Goal: Information Seeking & Learning: Check status

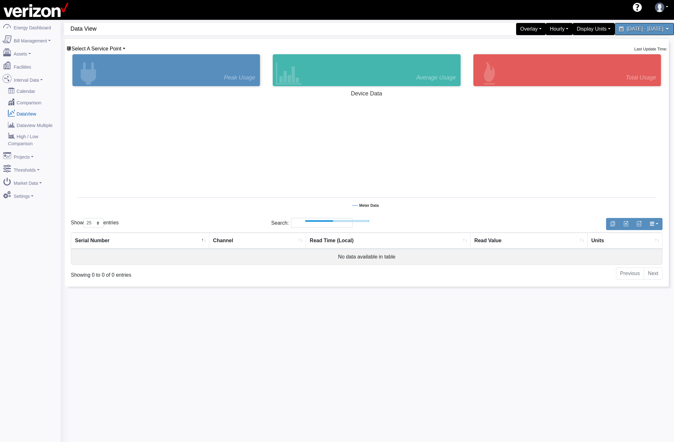
select select "25"
click at [124, 49] on link "Select A Service Point" at bounding box center [95, 48] width 59 height 5
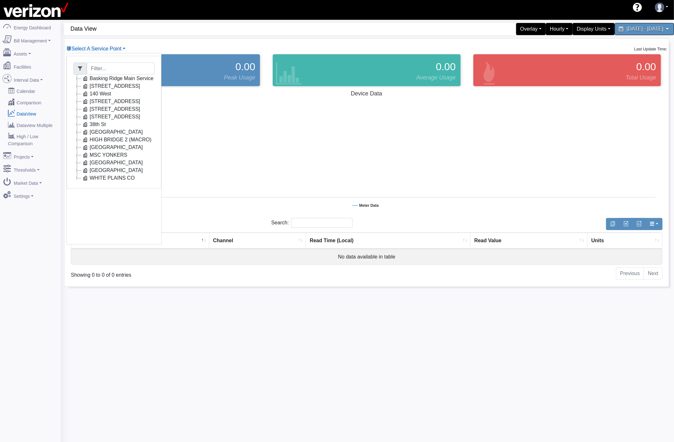
click at [76, 133] on icon at bounding box center [77, 132] width 8 height 8
click at [79, 142] on icon at bounding box center [77, 140] width 8 height 8
click at [77, 147] on icon at bounding box center [77, 148] width 8 height 8
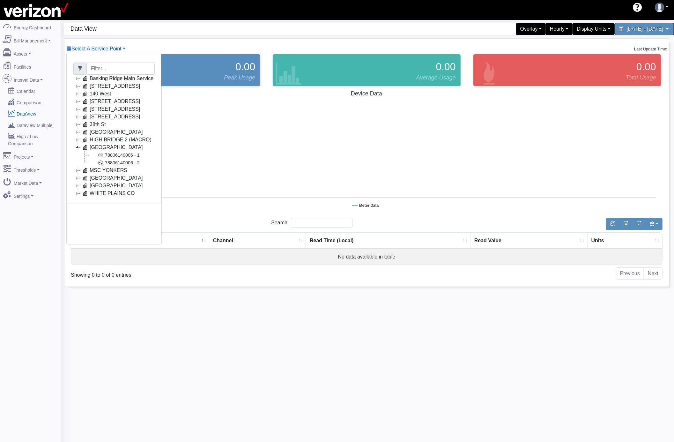
click at [77, 147] on icon at bounding box center [77, 148] width 8 height 8
click at [76, 156] on icon at bounding box center [77, 155] width 8 height 8
click at [75, 158] on icon at bounding box center [77, 155] width 8 height 8
click at [76, 164] on icon at bounding box center [77, 163] width 8 height 8
click at [76, 188] on icon at bounding box center [77, 186] width 8 height 8
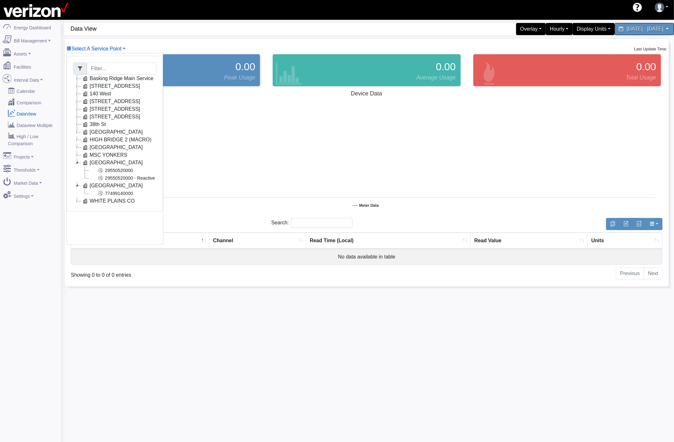
click at [75, 201] on icon at bounding box center [77, 201] width 8 height 8
click at [75, 118] on icon at bounding box center [77, 117] width 8 height 8
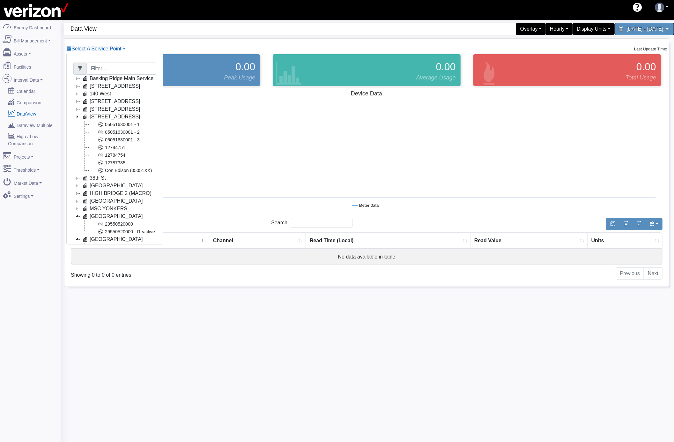
click at [75, 118] on icon at bounding box center [77, 117] width 8 height 8
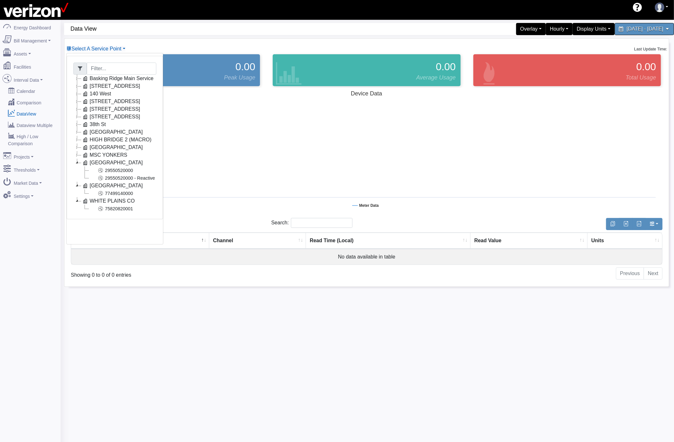
click at [76, 126] on icon at bounding box center [77, 125] width 8 height 8
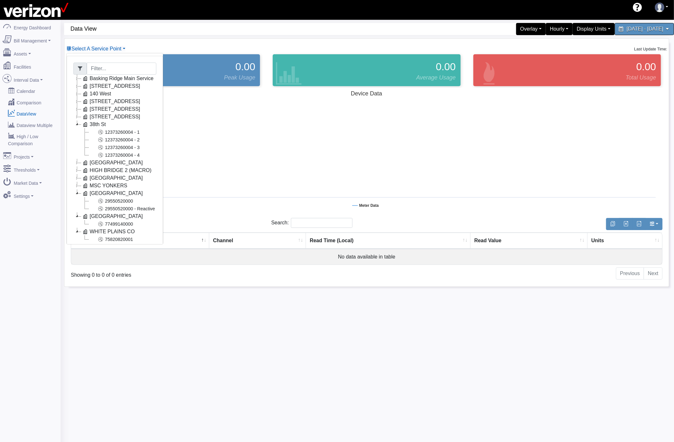
click at [76, 118] on icon at bounding box center [77, 117] width 8 height 8
click at [128, 128] on link "05051630001 - 1" at bounding box center [115, 125] width 52 height 8
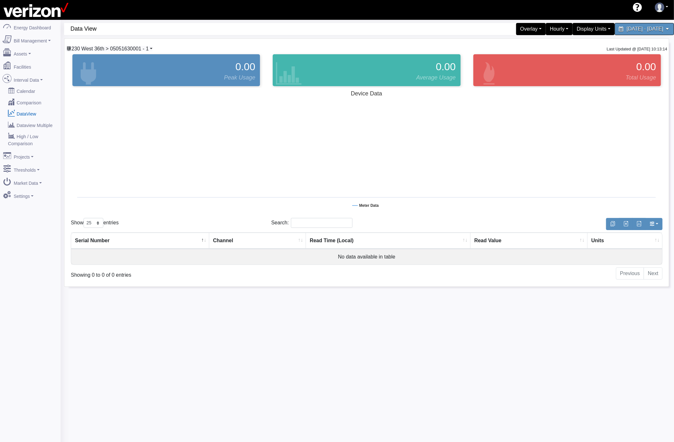
click at [101, 49] on span "230 West 36th > 05051630001 - 1" at bounding box center [109, 48] width 77 height 5
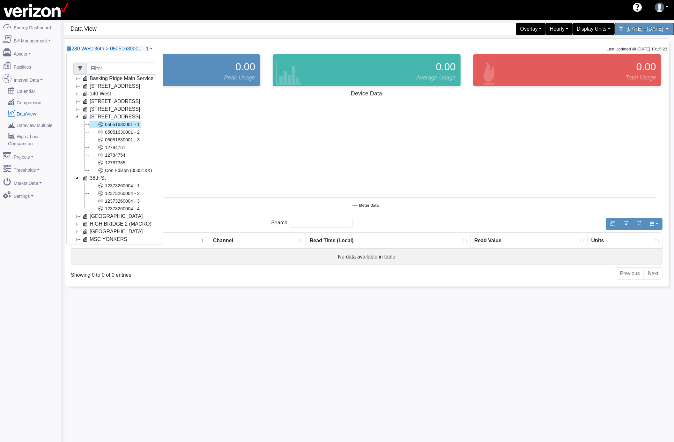
click at [119, 124] on link "05051630001 - 1" at bounding box center [115, 125] width 52 height 8
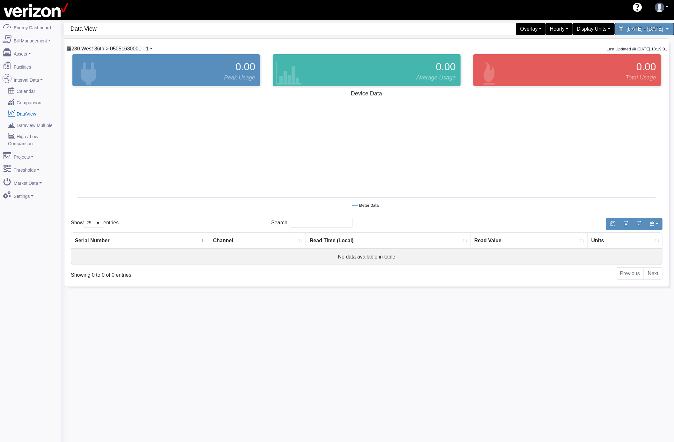
click at [151, 49] on link "230 West 36th > 05051630001 - 1" at bounding box center [109, 48] width 86 height 5
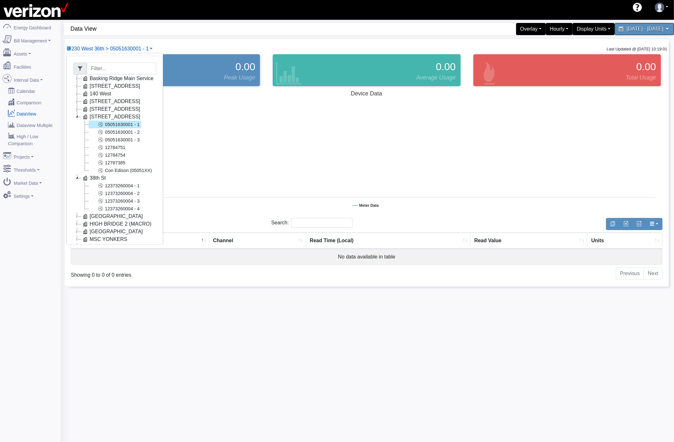
click at [131, 124] on link "05051630001 - 1" at bounding box center [115, 125] width 52 height 8
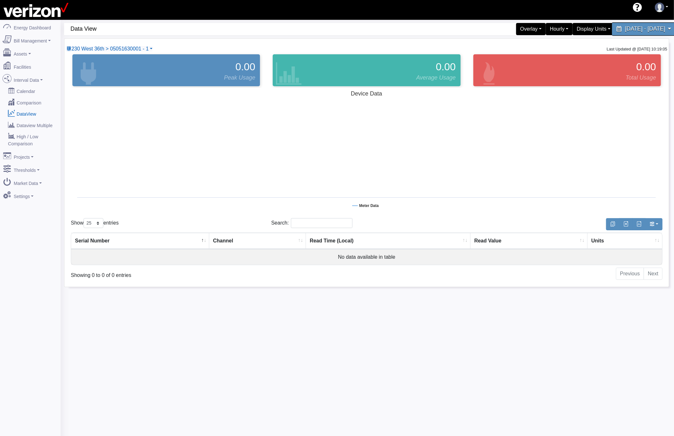
click at [625, 30] on span "August 4, 2025 - August 11, 2025" at bounding box center [645, 29] width 40 height 6
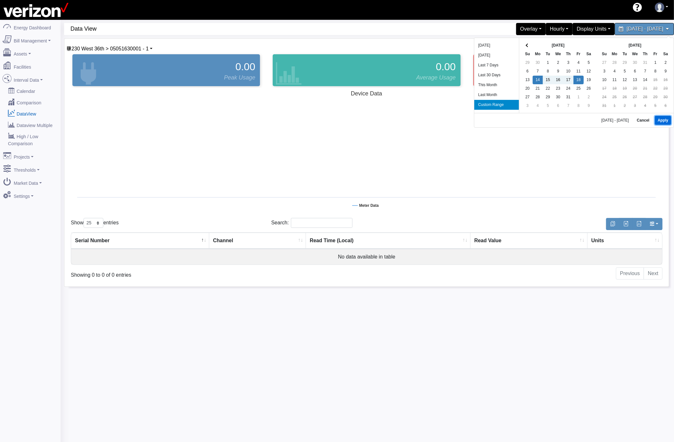
click at [657, 119] on button "Apply" at bounding box center [663, 120] width 16 height 9
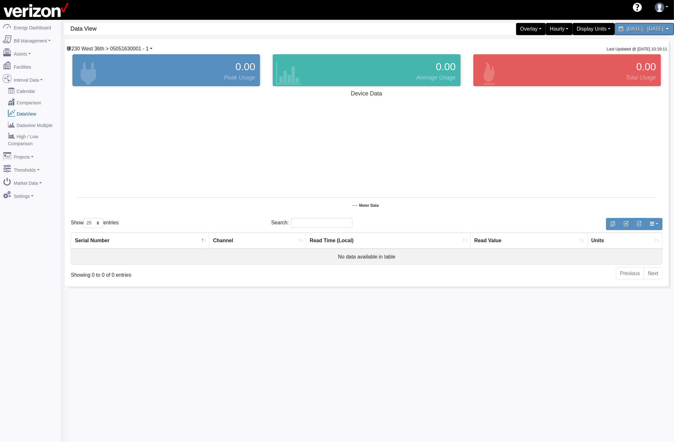
click at [151, 50] on link "230 West 36th > 05051630001 - 1" at bounding box center [109, 48] width 86 height 5
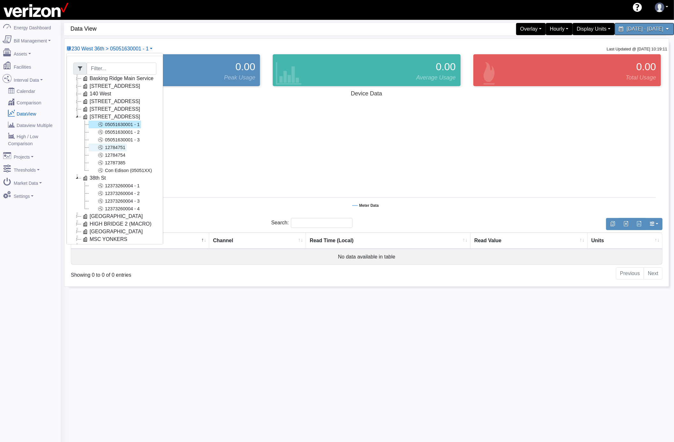
click at [123, 148] on link "12784751" at bounding box center [108, 148] width 38 height 8
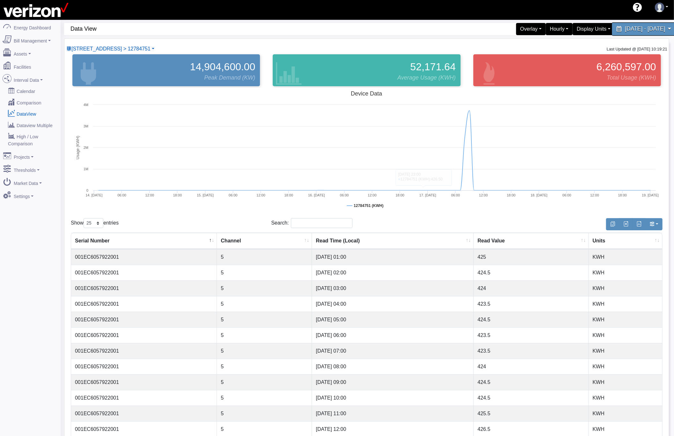
click at [625, 32] on span "July 14, 2025 - July 18, 2025" at bounding box center [645, 29] width 40 height 6
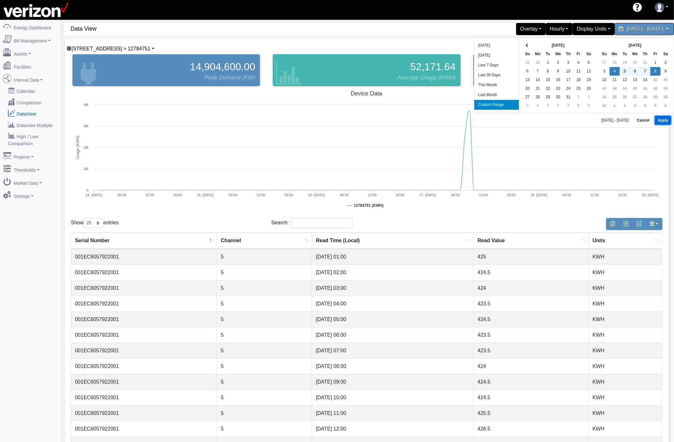
click at [665, 121] on button "Apply" at bounding box center [663, 120] width 16 height 9
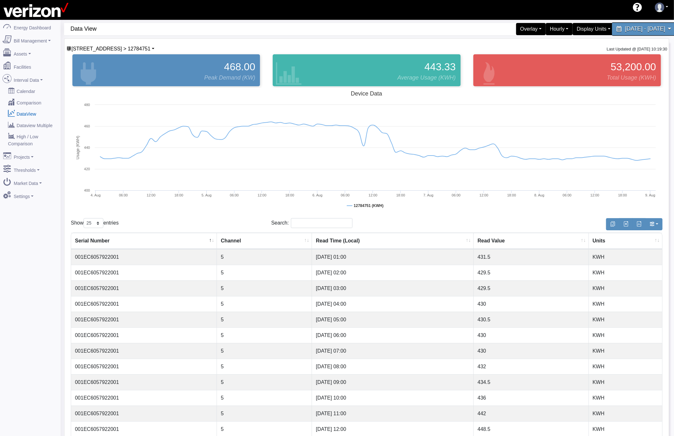
click at [625, 27] on span "August 4, 2025 - August 8, 2025" at bounding box center [645, 29] width 40 height 6
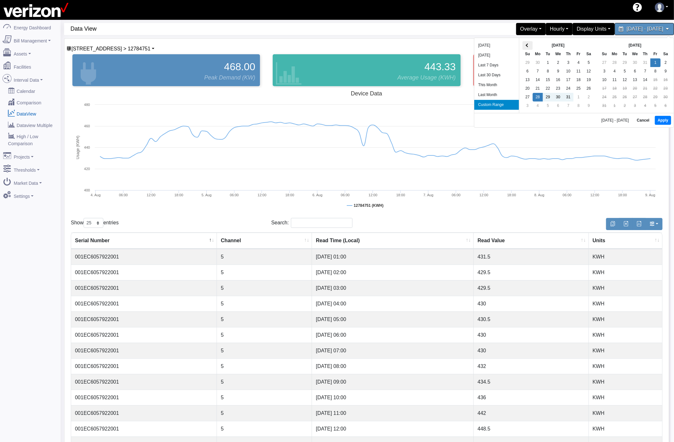
click at [525, 46] on th at bounding box center [528, 45] width 10 height 9
click at [666, 119] on button "Apply" at bounding box center [663, 120] width 16 height 9
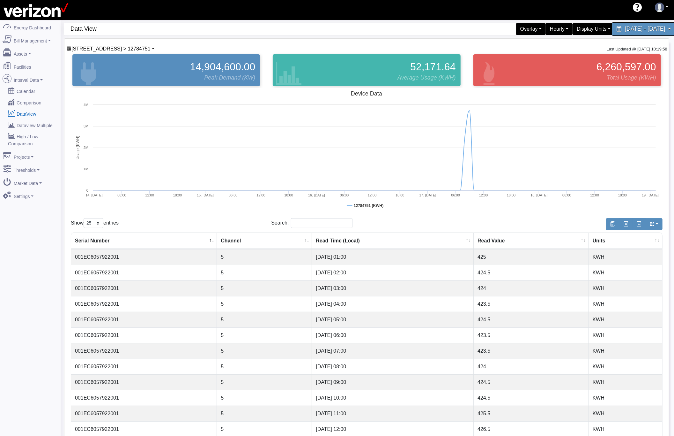
click at [644, 31] on span "July 14, 2025 - July 18, 2025" at bounding box center [645, 29] width 40 height 6
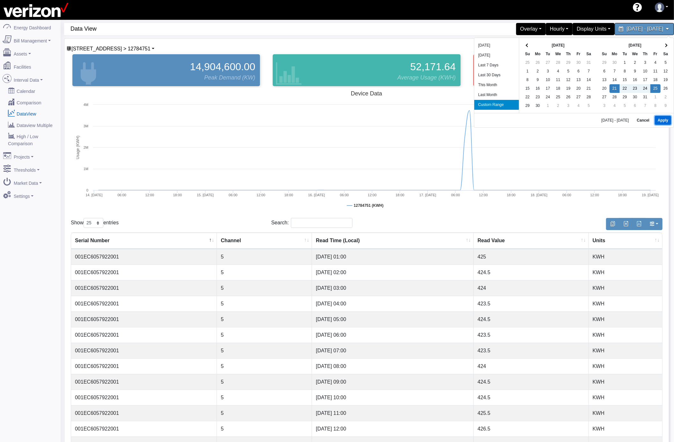
click at [660, 118] on button "Apply" at bounding box center [663, 120] width 16 height 9
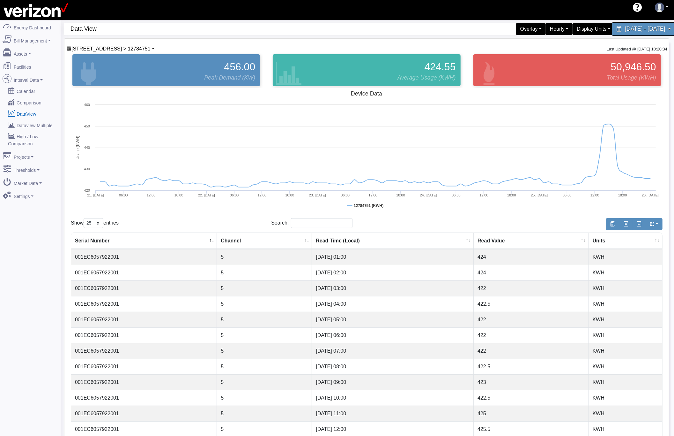
click at [642, 28] on span "July 21, 2025 - July 25, 2025" at bounding box center [645, 29] width 40 height 6
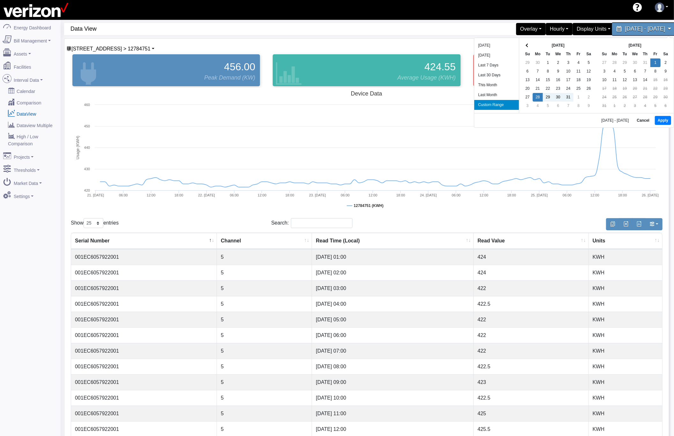
click at [634, 30] on span "July 21, 2025 - July 25, 2025" at bounding box center [645, 29] width 40 height 6
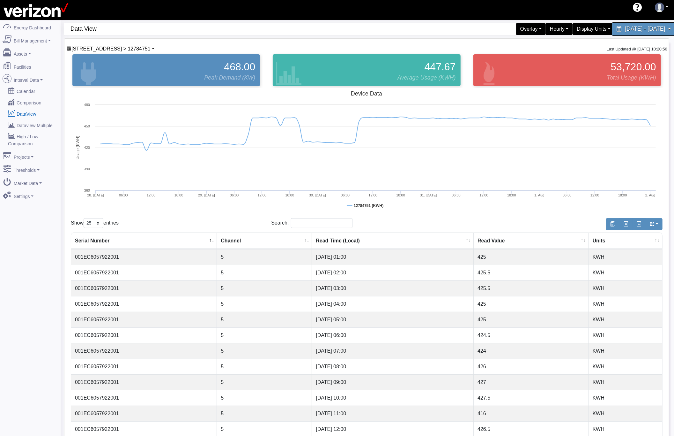
click at [625, 28] on span "July 28, 2025 - August 1, 2025" at bounding box center [645, 29] width 40 height 6
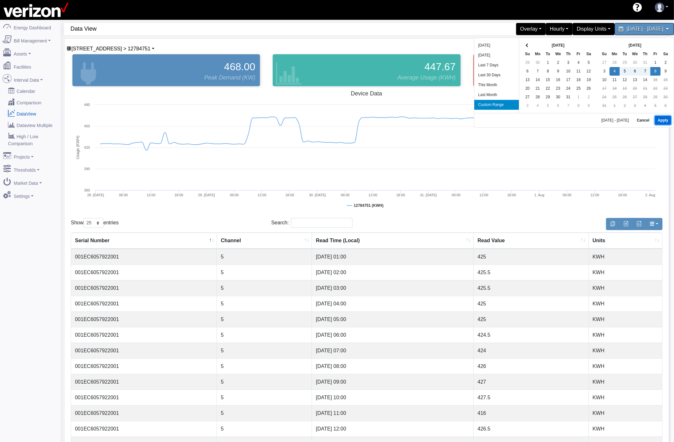
click at [661, 120] on button "Apply" at bounding box center [663, 120] width 16 height 9
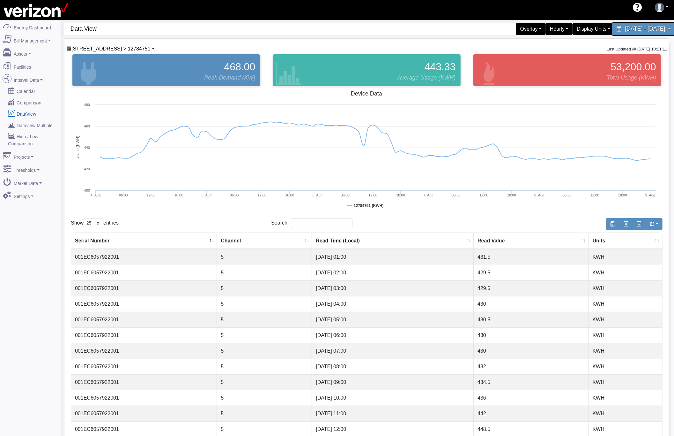
click at [625, 30] on span "August 4, 2025 - August 8, 2025" at bounding box center [645, 29] width 40 height 6
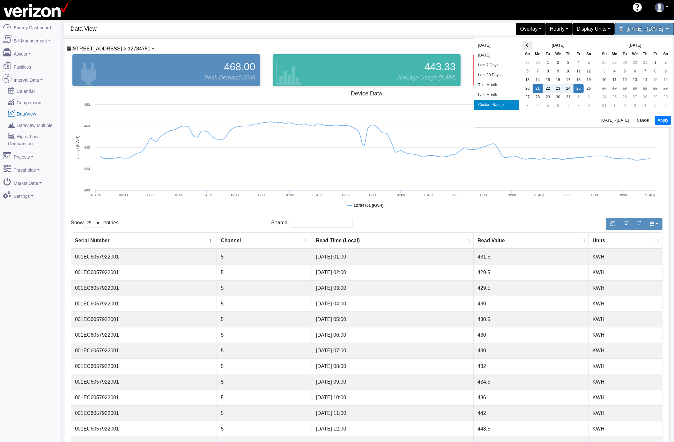
click at [528, 45] on span at bounding box center [528, 46] width 4 height 4
click at [665, 121] on button "Apply" at bounding box center [663, 120] width 16 height 9
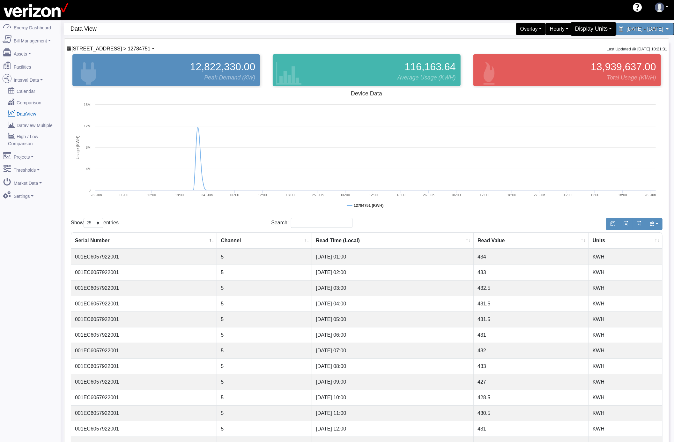
click at [571, 31] on div "Display Units" at bounding box center [594, 28] width 46 height 13
click at [545, 31] on div "Hourly" at bounding box center [560, 28] width 30 height 13
click at [525, 55] on link "5 Minute" at bounding box center [549, 54] width 50 height 10
click at [502, 138] on rect at bounding box center [367, 152] width 592 height 128
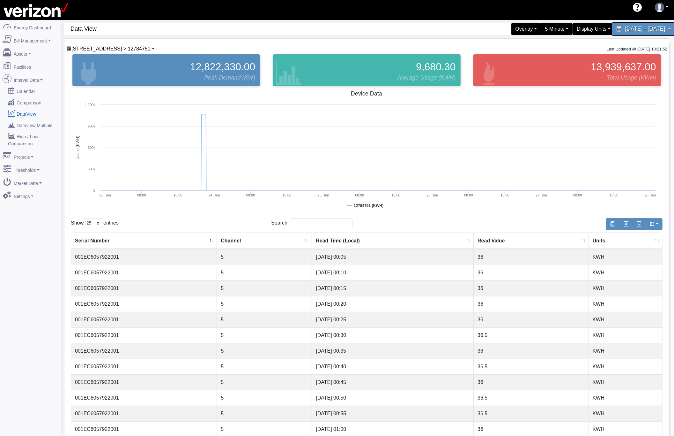
click at [625, 32] on span "[DATE] - [DATE]" at bounding box center [645, 29] width 40 height 6
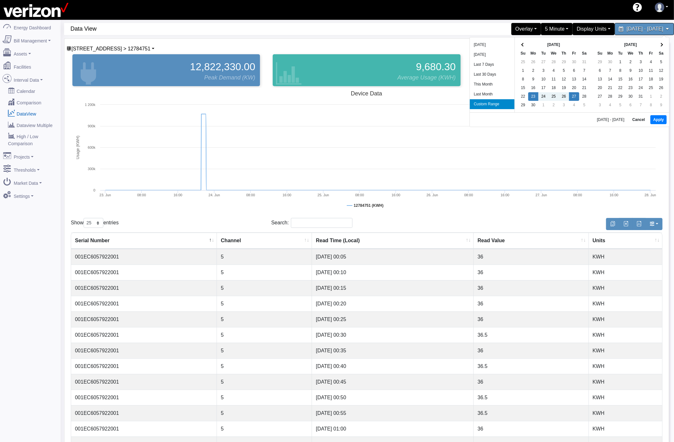
click at [491, 65] on li "Last 7 Days" at bounding box center [492, 65] width 45 height 10
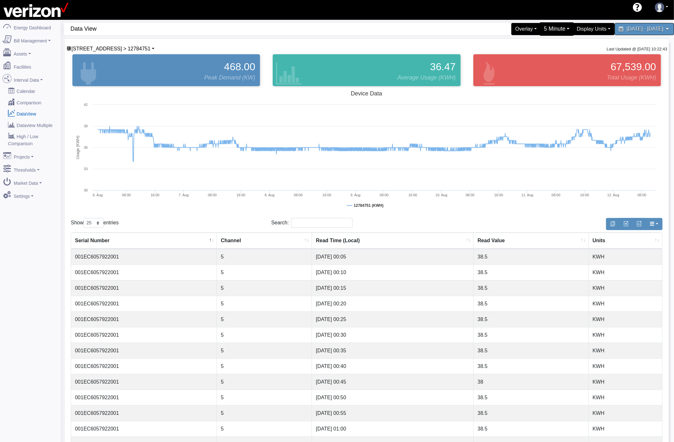
click at [540, 26] on div "5 Minute" at bounding box center [557, 28] width 35 height 13
click at [525, 63] on link "15 Minute" at bounding box center [550, 65] width 50 height 10
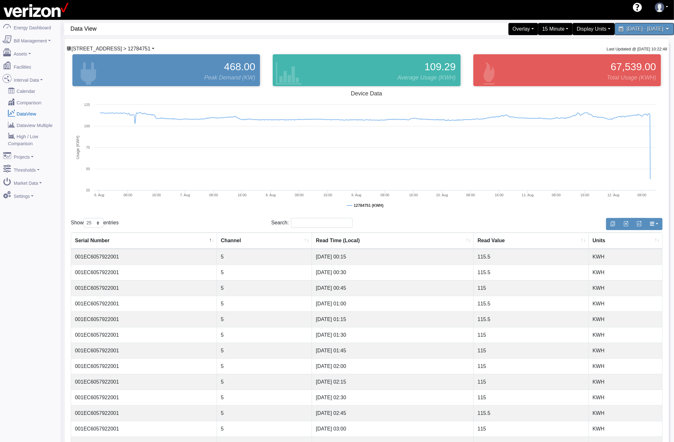
click at [123, 47] on span "[STREET_ADDRESS] > 12784751" at bounding box center [110, 48] width 79 height 5
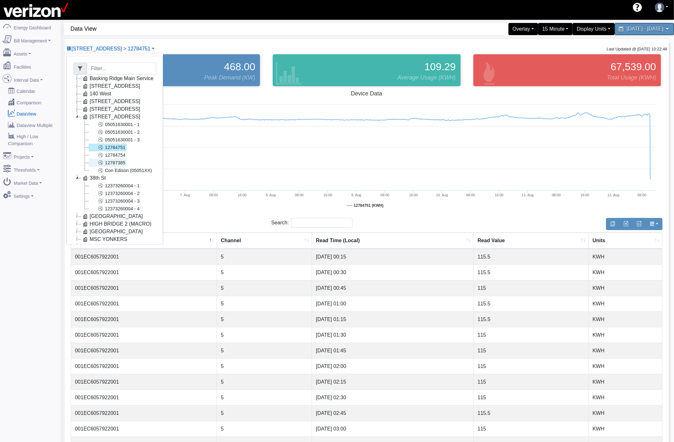
click at [121, 161] on link "12787385" at bounding box center [108, 163] width 38 height 8
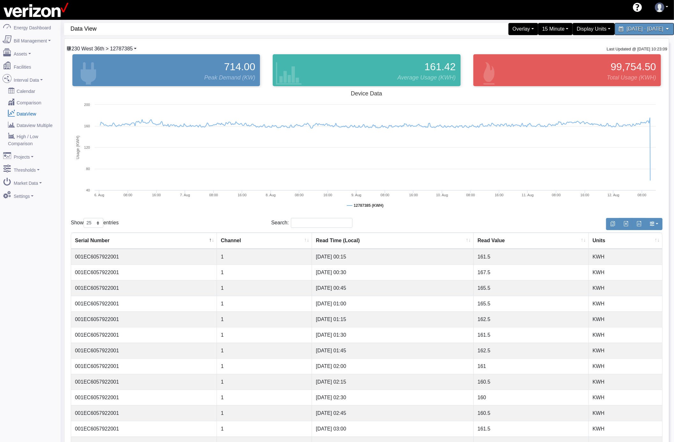
click at [136, 49] on link "230 West 36th > 12787385" at bounding box center [101, 48] width 70 height 5
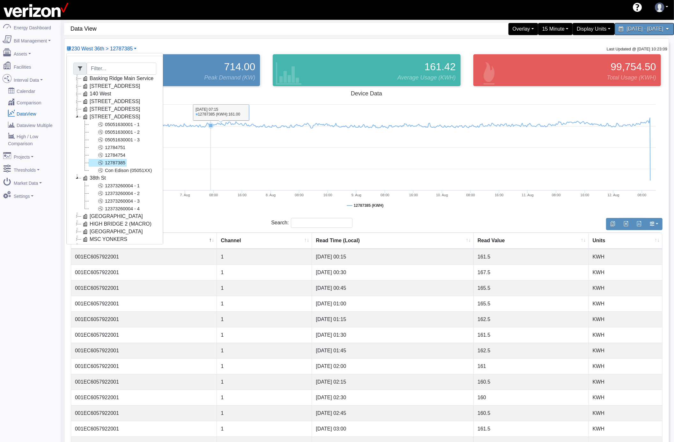
click at [210, 156] on rect at bounding box center [367, 152] width 592 height 128
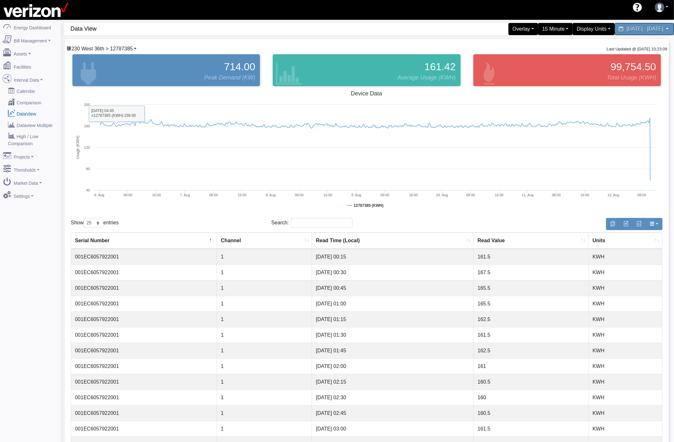
click at [132, 48] on span "230 West 36th > 12787385" at bounding box center [101, 48] width 61 height 5
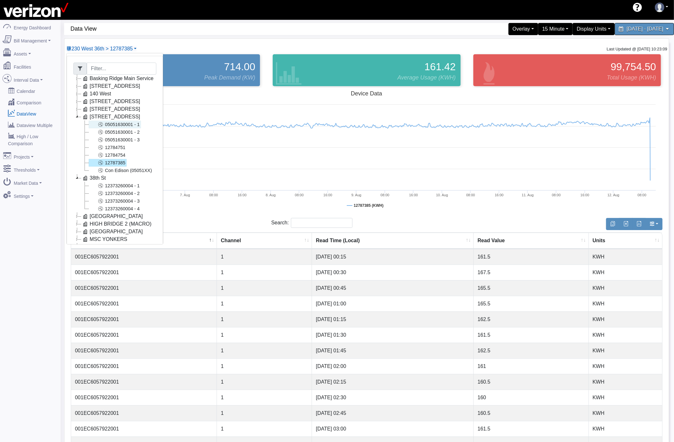
click at [124, 126] on link "05051630001 - 1" at bounding box center [115, 125] width 52 height 8
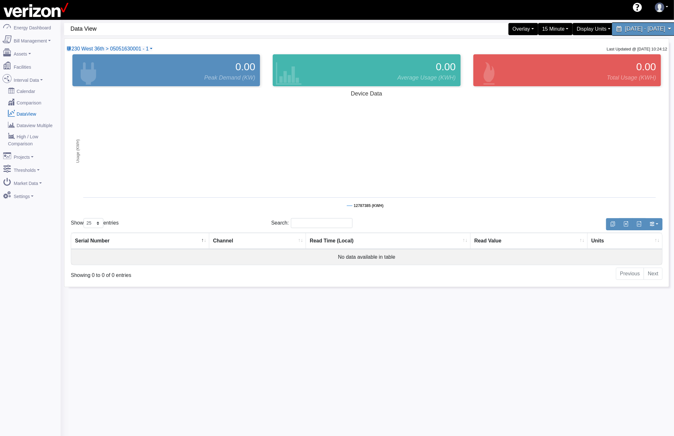
click at [636, 26] on span "August 6, 2025 - August 12, 2025" at bounding box center [645, 29] width 40 height 6
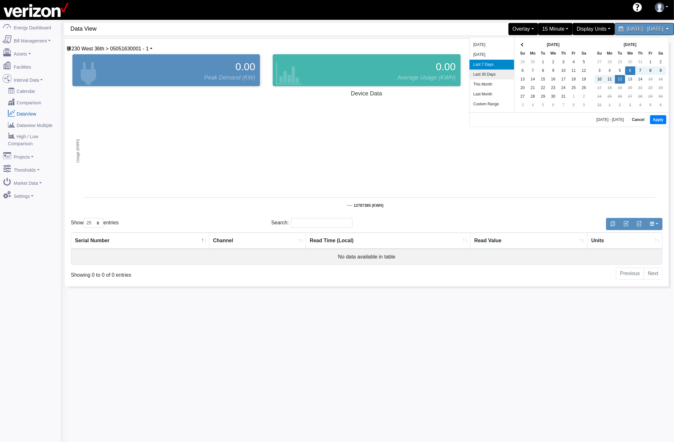
click at [491, 74] on li "Last 30 Days" at bounding box center [492, 75] width 45 height 10
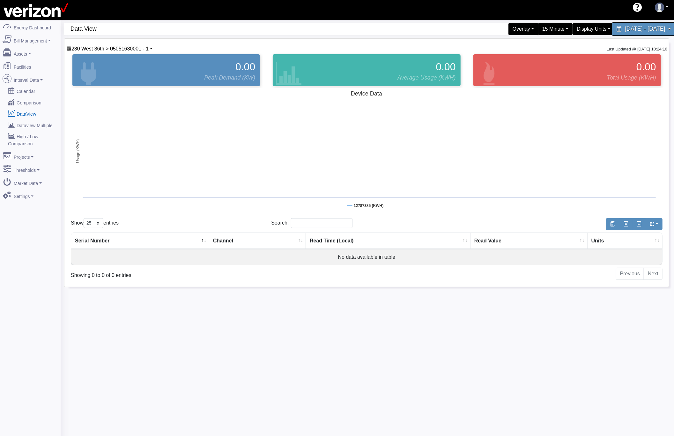
click at [625, 28] on span "July 14, 2025 - August 12, 2025" at bounding box center [645, 29] width 40 height 6
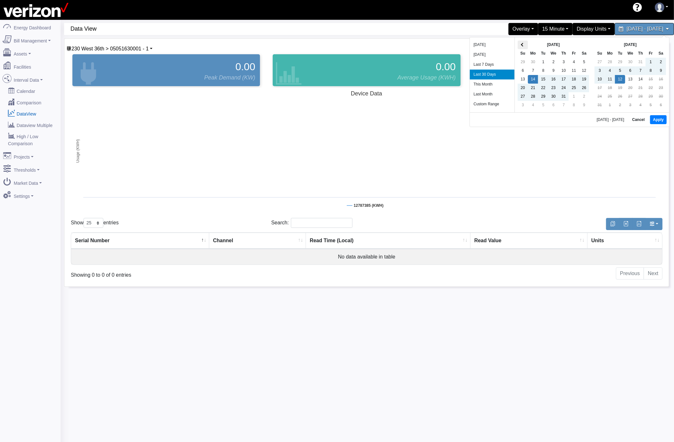
click at [521, 44] on th at bounding box center [523, 45] width 10 height 9
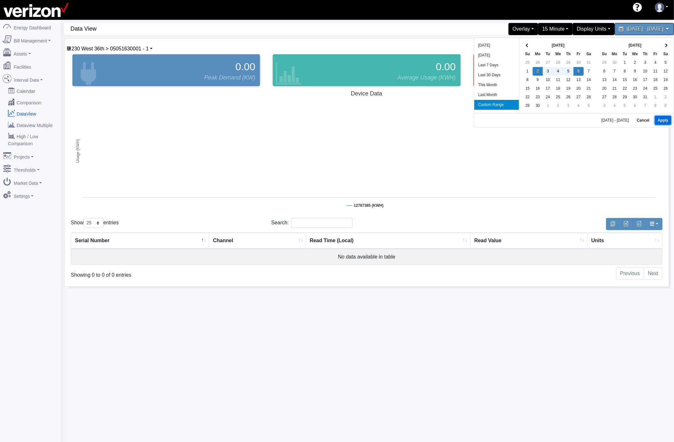
click at [658, 118] on button "Apply" at bounding box center [663, 120] width 16 height 9
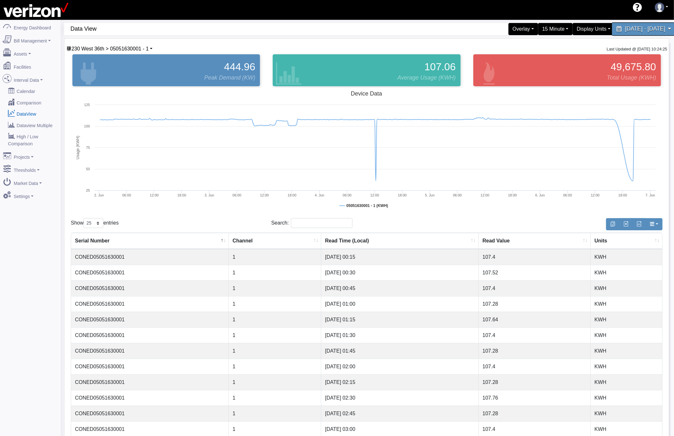
click at [625, 31] on span "June 2, 2025 - June 6, 2025" at bounding box center [645, 29] width 40 height 6
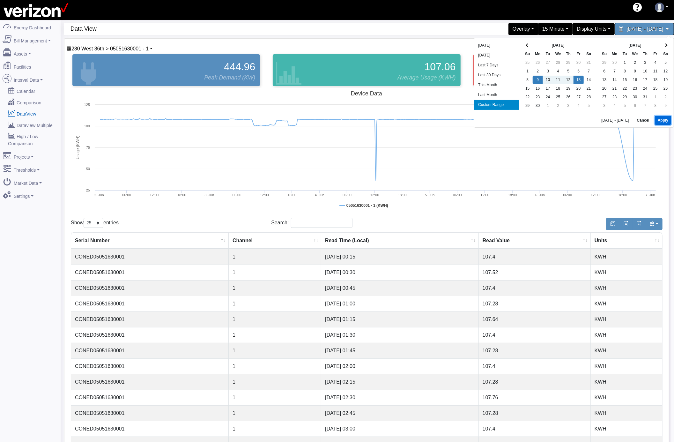
click at [655, 119] on button "Apply" at bounding box center [663, 120] width 16 height 9
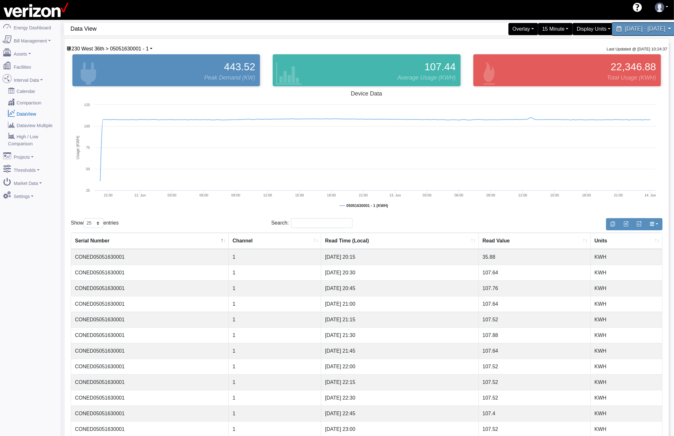
click at [625, 31] on span "June 9, 2025 - June 13, 2025" at bounding box center [645, 29] width 40 height 6
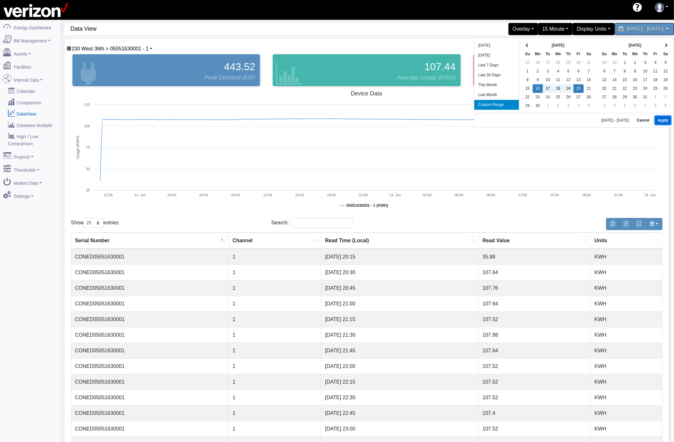
click at [660, 119] on button "Apply" at bounding box center [663, 120] width 16 height 9
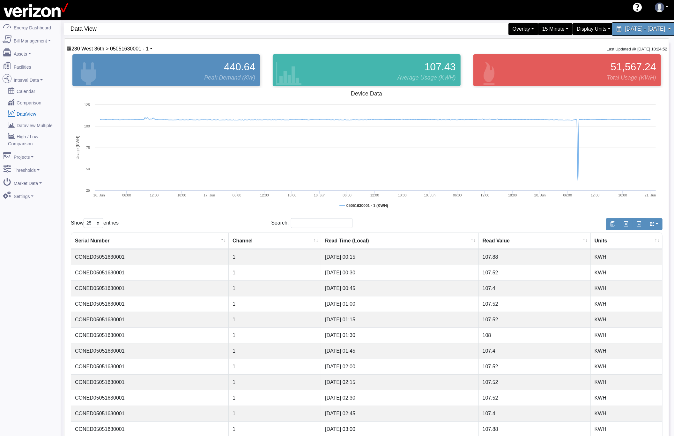
click at [625, 31] on span "[DATE] - [DATE]" at bounding box center [645, 29] width 40 height 6
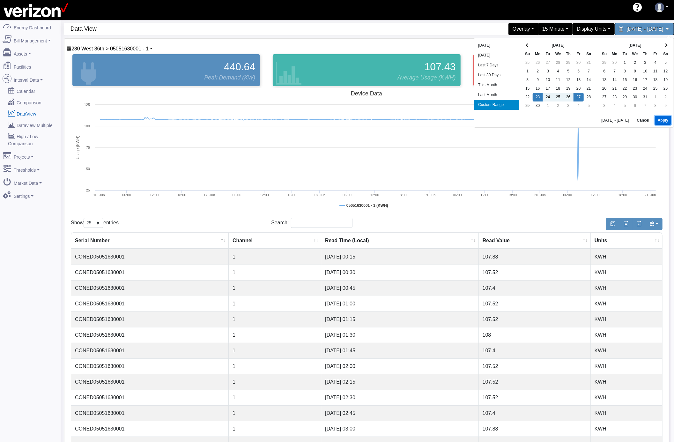
click at [656, 119] on button "Apply" at bounding box center [663, 120] width 16 height 9
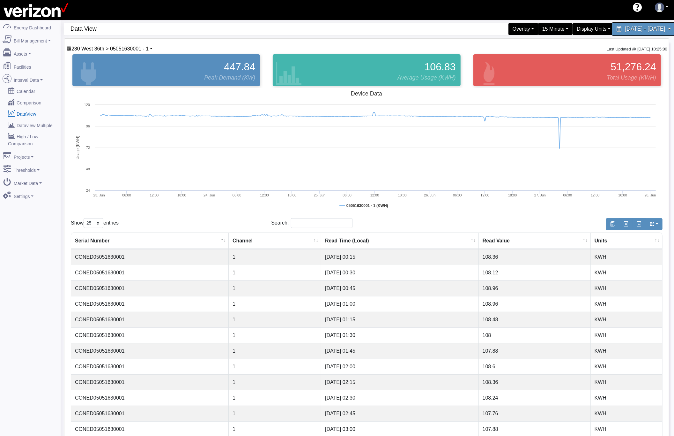
click at [625, 28] on span "[DATE] - [DATE]" at bounding box center [645, 29] width 40 height 6
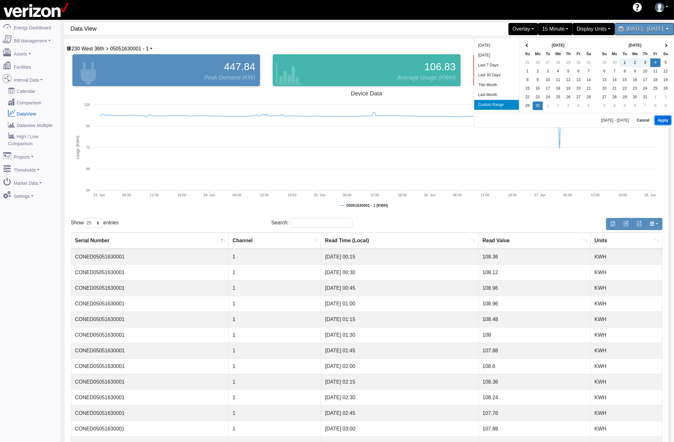
click at [656, 120] on button "Apply" at bounding box center [663, 120] width 16 height 9
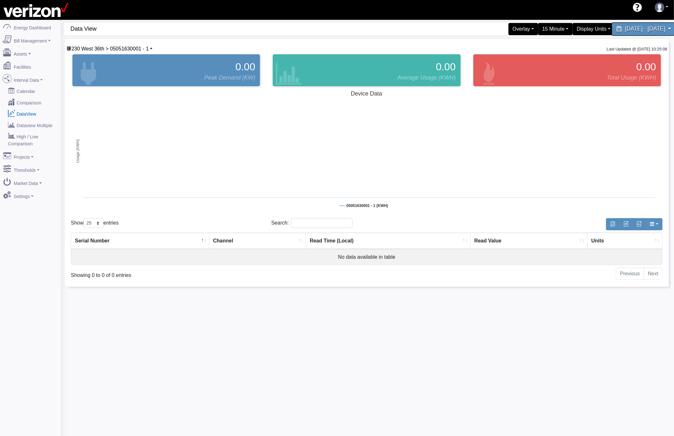
click at [625, 31] on span "June 30, 2025 - July 4, 2025" at bounding box center [645, 29] width 40 height 6
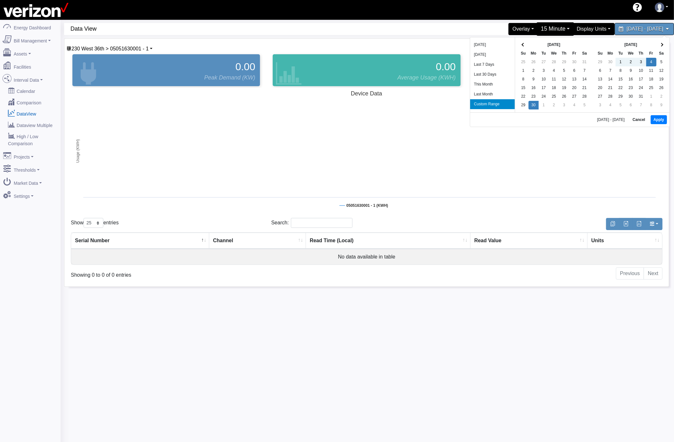
click at [536, 33] on div "15 Minute" at bounding box center [555, 28] width 38 height 13
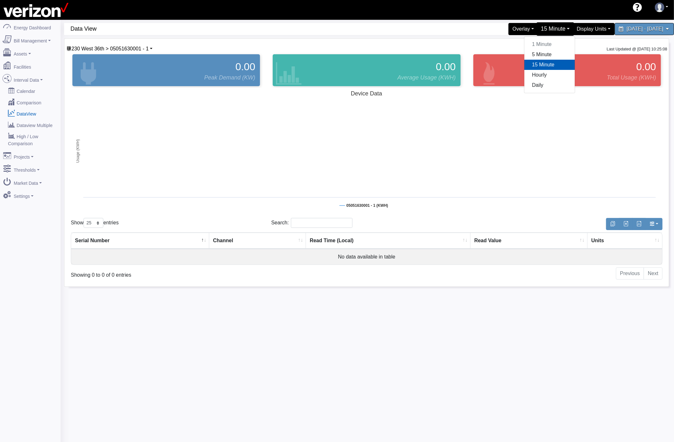
click at [536, 31] on div "15 Minute" at bounding box center [555, 28] width 38 height 13
click at [45, 125] on link "Dataview Multiple" at bounding box center [30, 124] width 62 height 11
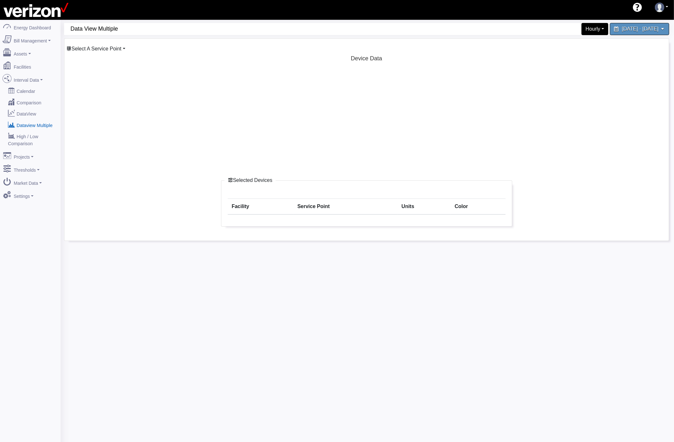
click at [110, 50] on span "Select A Service Point" at bounding box center [96, 48] width 50 height 5
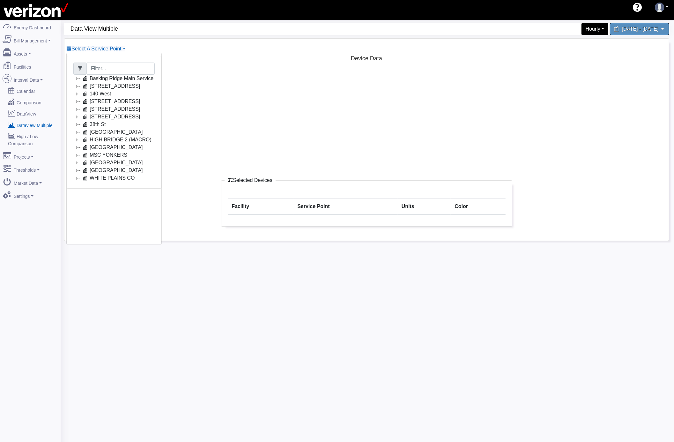
click at [77, 117] on icon at bounding box center [77, 117] width 8 height 8
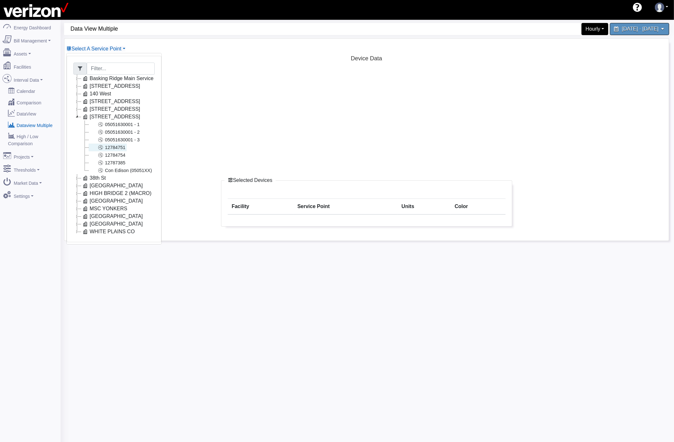
click at [116, 149] on link "12784751" at bounding box center [108, 148] width 38 height 8
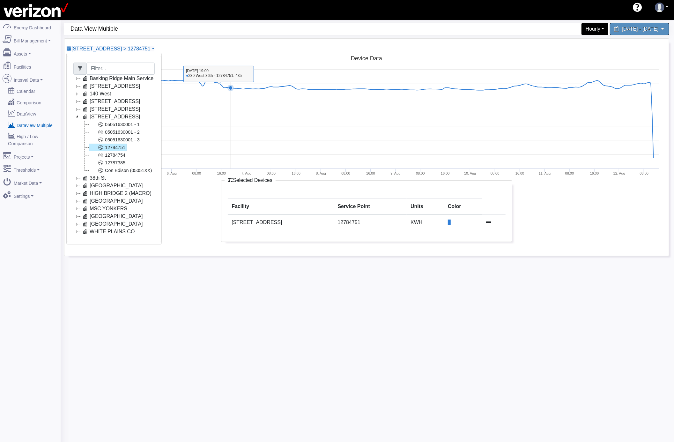
click at [239, 131] on rect at bounding box center [367, 117] width 592 height 128
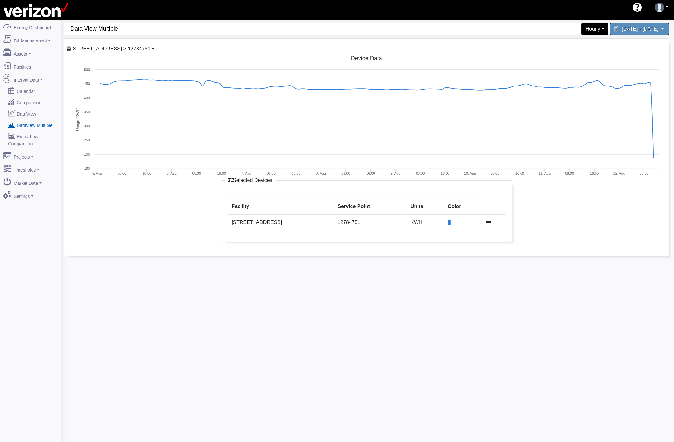
click at [133, 49] on span "[STREET_ADDRESS] > 12784751" at bounding box center [110, 48] width 79 height 5
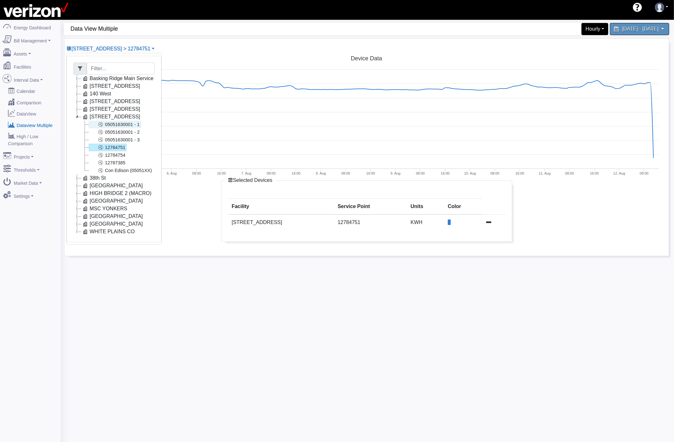
click at [129, 124] on link "05051630001 - 1" at bounding box center [115, 125] width 52 height 8
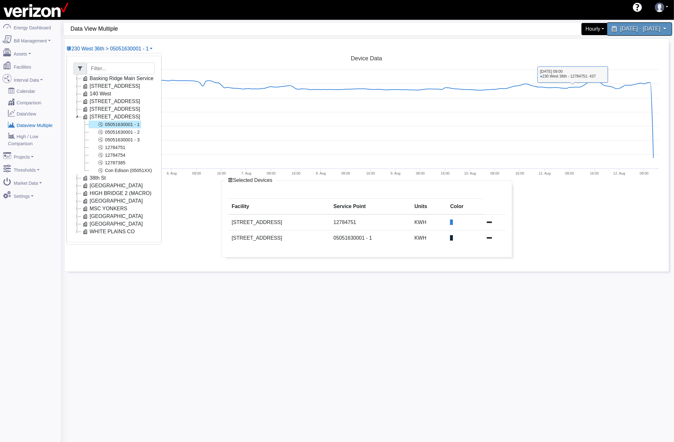
click at [607, 34] on div "[DATE] - [DATE]" at bounding box center [639, 28] width 65 height 13
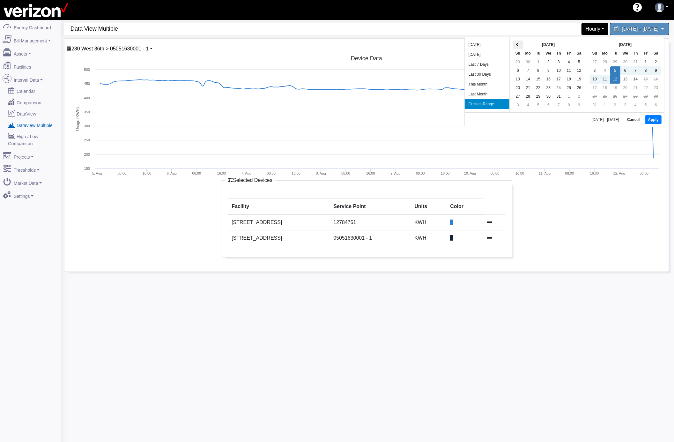
click at [516, 44] on th at bounding box center [518, 45] width 10 height 9
click at [652, 119] on button "Apply" at bounding box center [658, 120] width 16 height 9
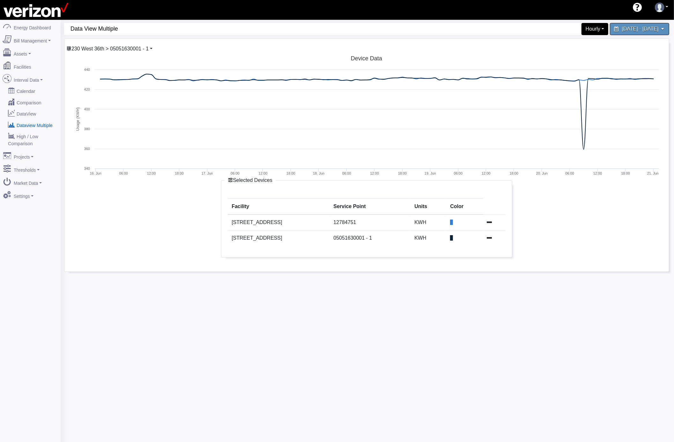
click at [151, 49] on link "230 West 36th > 05051630001 - 1" at bounding box center [109, 48] width 86 height 5
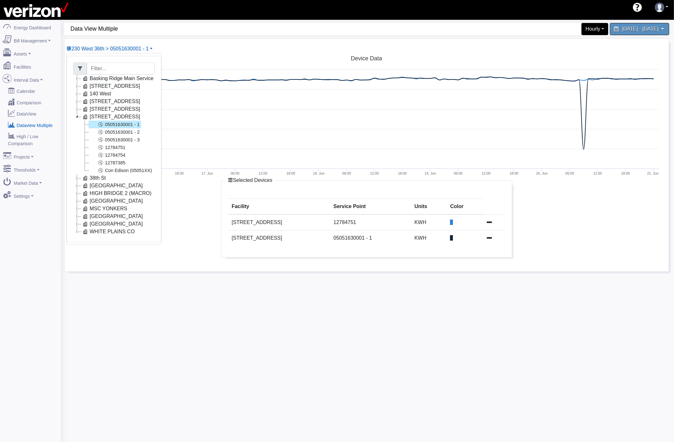
click at [75, 179] on icon at bounding box center [77, 178] width 8 height 8
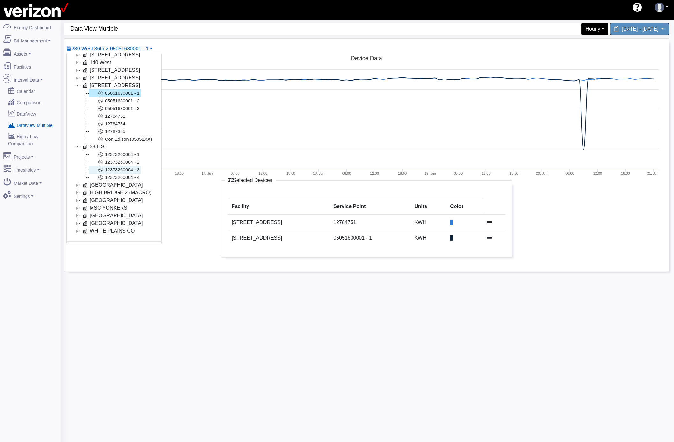
click at [140, 169] on link "12373260004 - 3" at bounding box center [115, 170] width 52 height 8
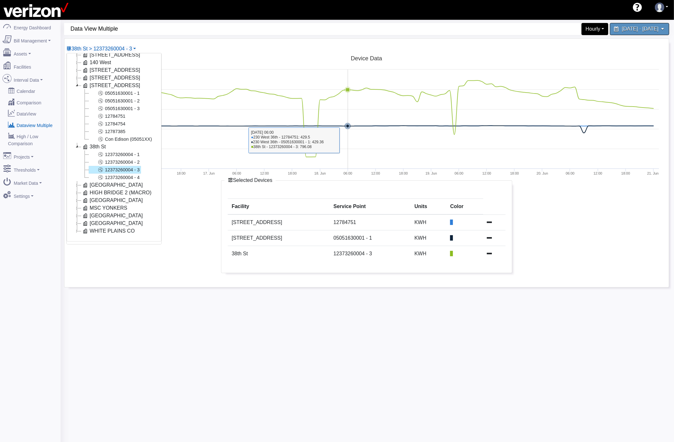
click at [348, 137] on rect at bounding box center [367, 117] width 592 height 128
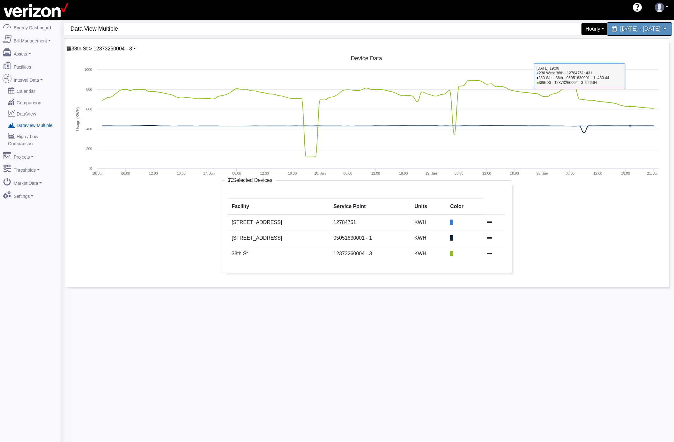
click at [611, 23] on div "[DATE] - [DATE]" at bounding box center [639, 28] width 65 height 13
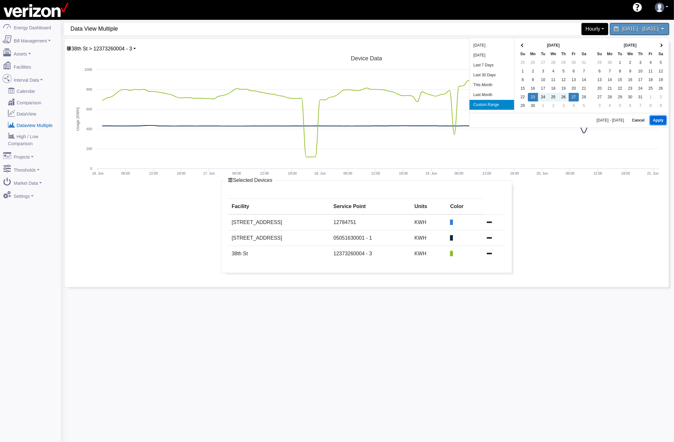
click at [659, 119] on button "Apply" at bounding box center [658, 120] width 16 height 9
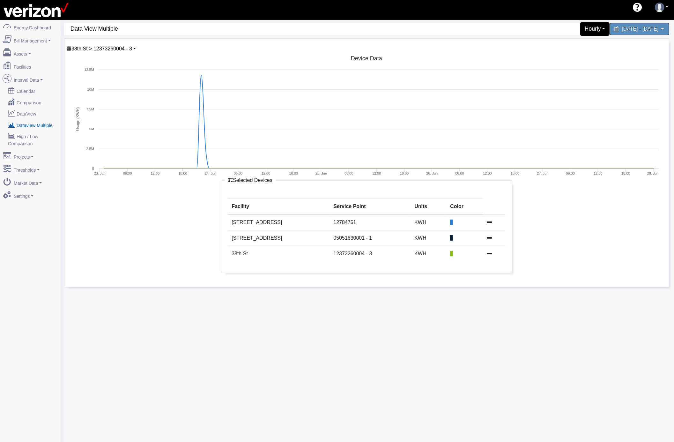
click at [581, 29] on div "Hourly" at bounding box center [596, 28] width 30 height 13
click at [560, 65] on link "15 Minute" at bounding box center [585, 65] width 50 height 10
click at [488, 239] on icon at bounding box center [490, 237] width 5 height 5
click at [488, 224] on icon at bounding box center [490, 221] width 5 height 5
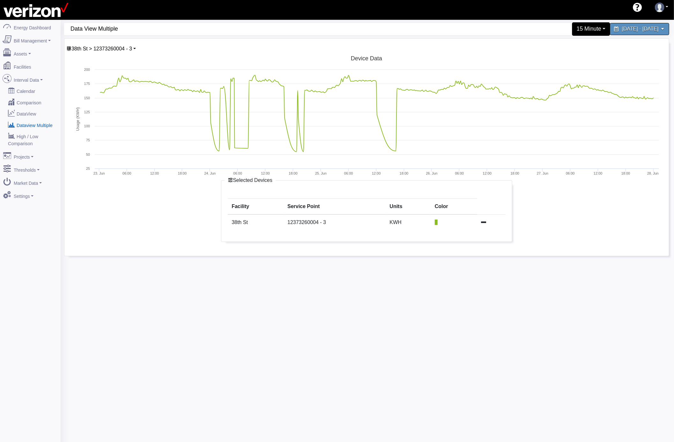
click at [572, 31] on div "15 Minute" at bounding box center [591, 28] width 38 height 13
click at [560, 54] on link "5 Minute" at bounding box center [585, 54] width 50 height 10
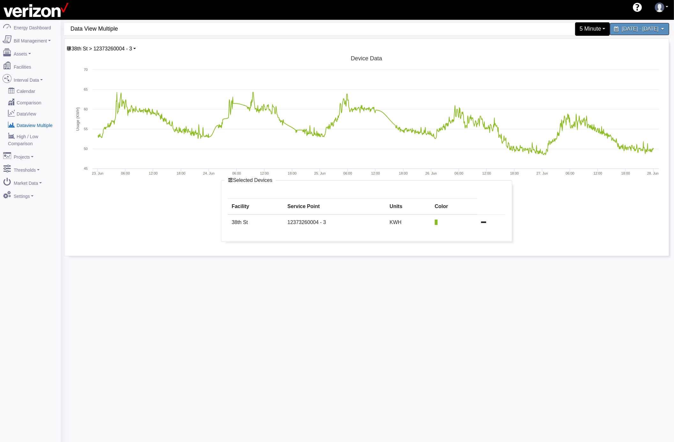
click at [575, 26] on div "5 Minute" at bounding box center [592, 28] width 35 height 13
click at [560, 74] on link "Hourly" at bounding box center [585, 75] width 50 height 10
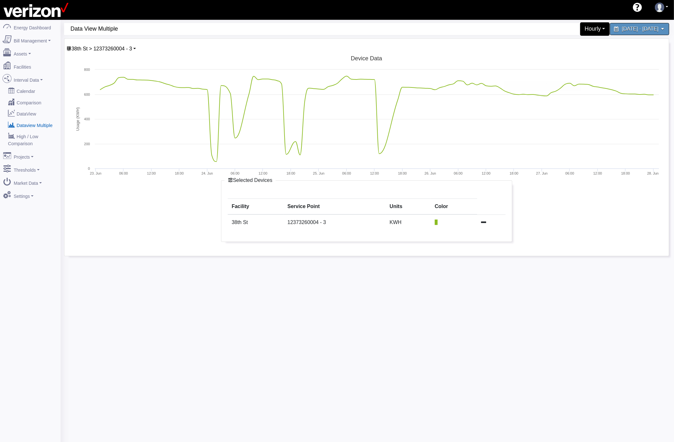
click at [581, 31] on div "Hourly" at bounding box center [596, 28] width 30 height 13
click at [560, 55] on link "5 Minute" at bounding box center [585, 54] width 50 height 10
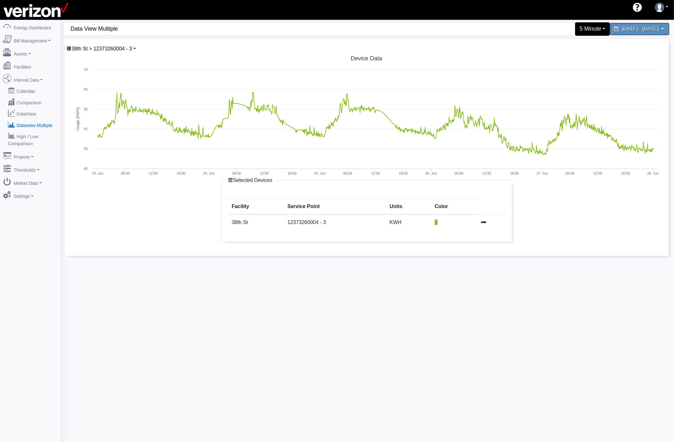
click at [575, 30] on div "5 Minute" at bounding box center [592, 28] width 35 height 13
click at [560, 72] on link "Hourly" at bounding box center [585, 75] width 50 height 10
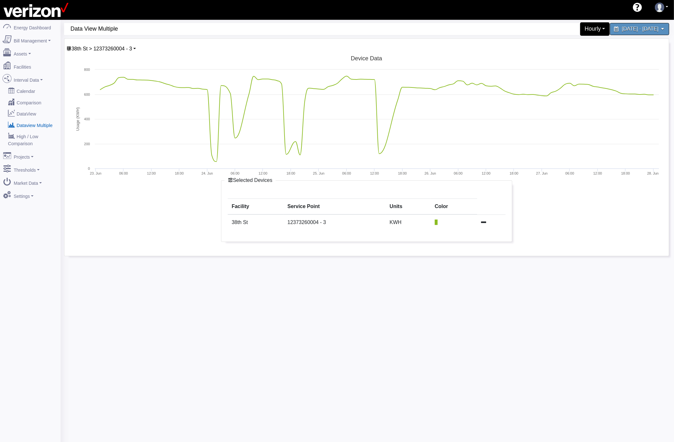
click at [581, 30] on div "Hourly" at bounding box center [596, 28] width 30 height 13
click at [560, 55] on link "5 Minute" at bounding box center [585, 54] width 50 height 10
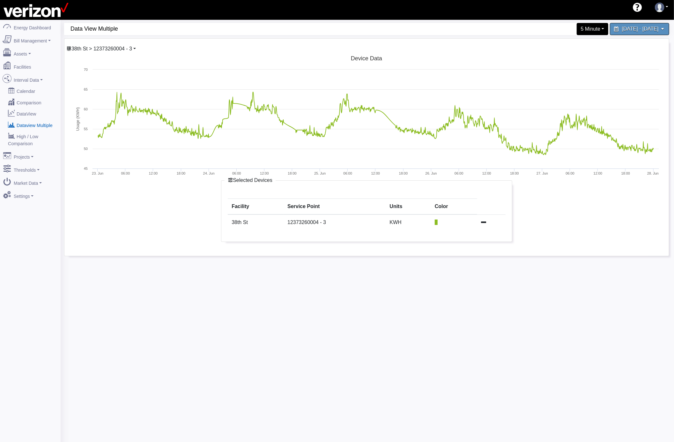
click at [134, 48] on link "38th St > 12373260004 - 3" at bounding box center [101, 48] width 70 height 5
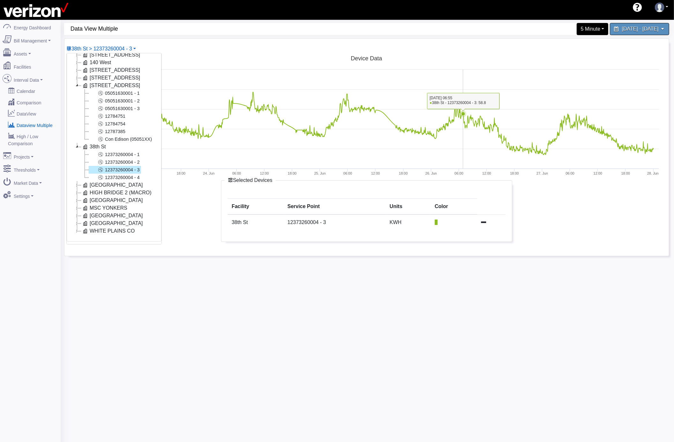
click at [463, 71] on rect at bounding box center [367, 117] width 592 height 128
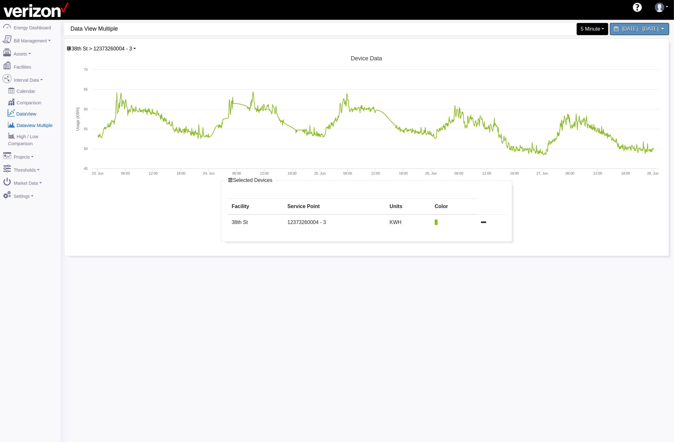
click at [30, 111] on link "DataView" at bounding box center [30, 113] width 62 height 11
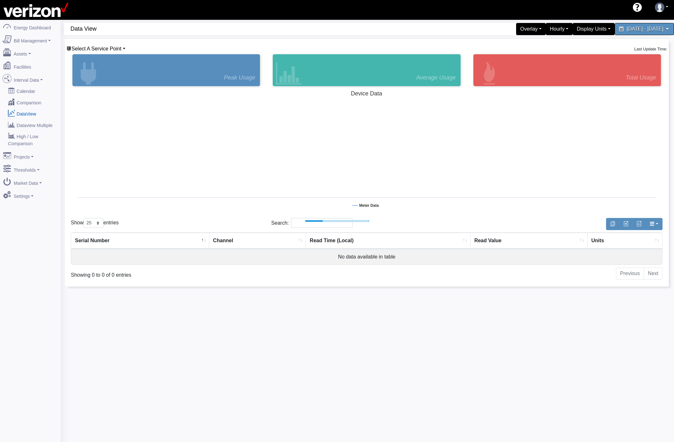
select select "25"
click at [110, 50] on span "Select A Service Point" at bounding box center [96, 48] width 50 height 5
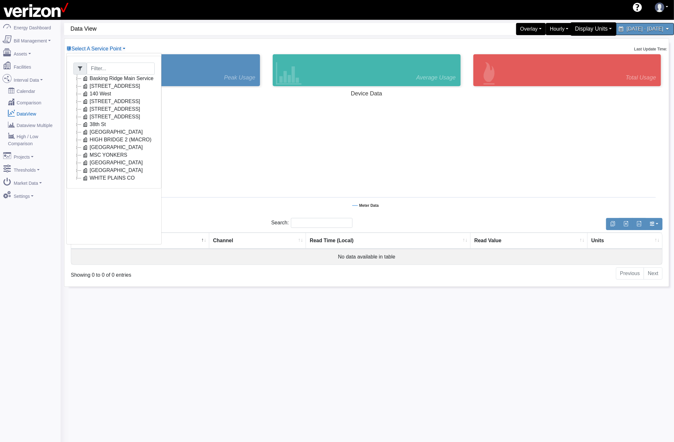
click at [571, 28] on div "Display Units" at bounding box center [594, 28] width 46 height 13
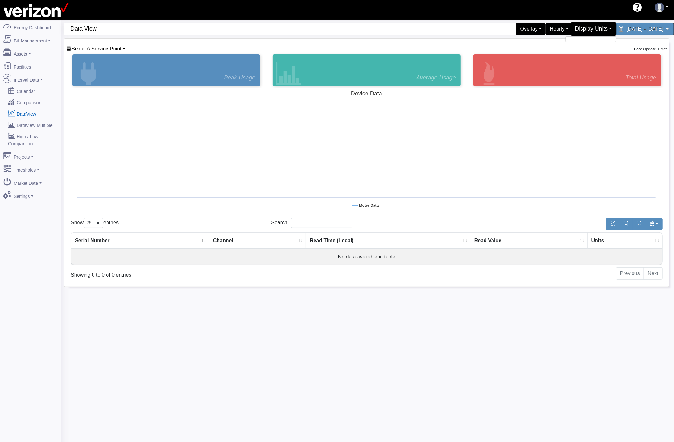
click at [571, 28] on div "Display Units" at bounding box center [594, 28] width 46 height 13
click at [571, 30] on div "Display Units" at bounding box center [594, 28] width 46 height 13
click at [118, 48] on span "Select A Service Point" at bounding box center [96, 48] width 50 height 5
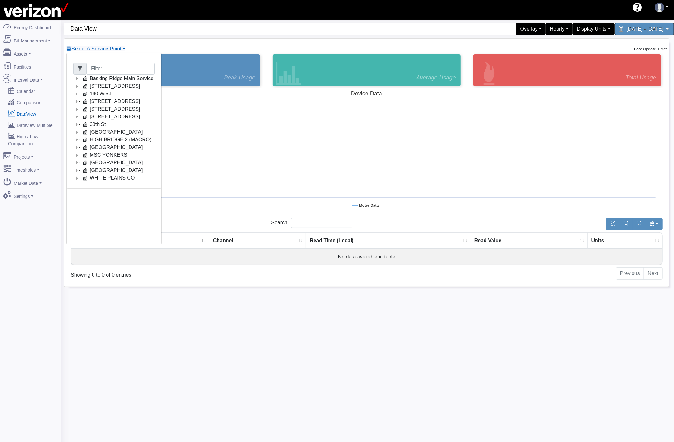
click at [78, 179] on icon at bounding box center [77, 178] width 8 height 8
click at [114, 183] on link "75820820001" at bounding box center [112, 186] width 46 height 8
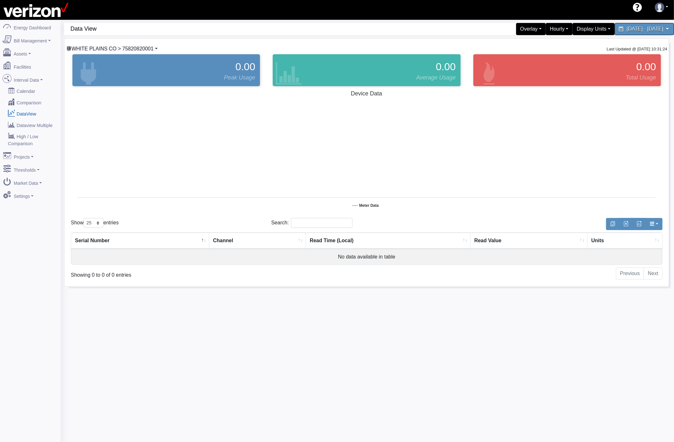
click at [116, 48] on span "WHITE PLAINS CO > 75820820001" at bounding box center [112, 48] width 82 height 5
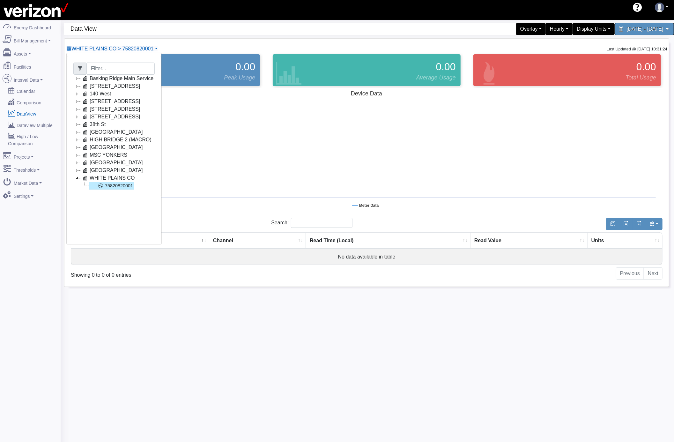
click at [79, 179] on icon at bounding box center [77, 178] width 8 height 8
click at [79, 79] on icon at bounding box center [77, 79] width 8 height 8
click at [121, 87] on link "Main Electric" at bounding box center [111, 86] width 44 height 8
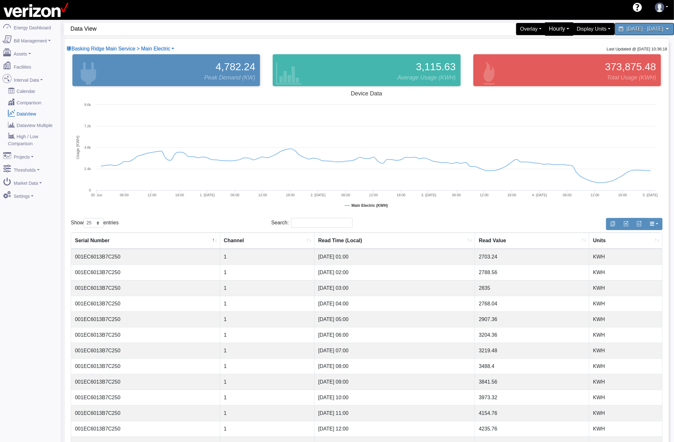
click at [545, 30] on div "Hourly" at bounding box center [560, 28] width 30 height 13
click at [571, 27] on div "Display Units" at bounding box center [594, 28] width 46 height 13
click at [566, 42] on link "kW" at bounding box center [591, 44] width 50 height 10
click at [102, 49] on span "Basking Ridge Main Service > Main Electric" at bounding box center [120, 48] width 99 height 5
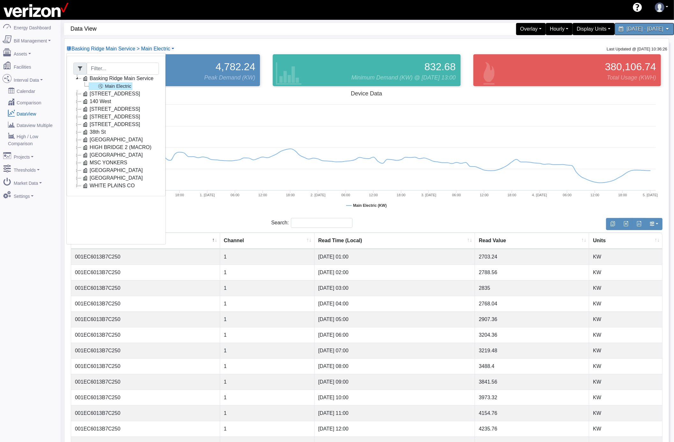
click at [76, 124] on icon at bounding box center [77, 125] width 8 height 8
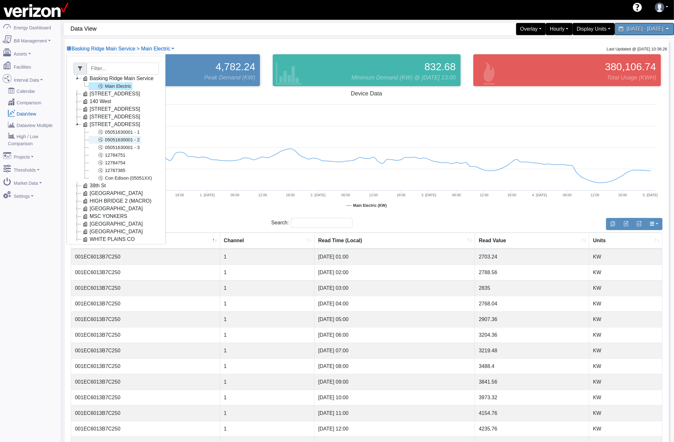
click at [123, 138] on link "05051630001 - 2" at bounding box center [115, 140] width 52 height 8
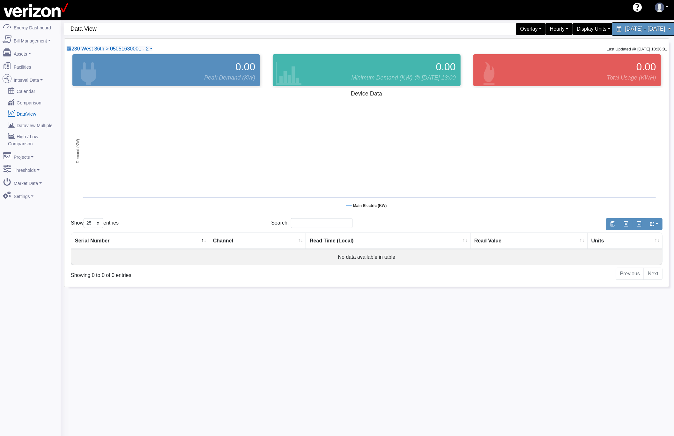
click at [636, 31] on span "June 30, 2025 - July 4, 2025" at bounding box center [645, 29] width 40 height 6
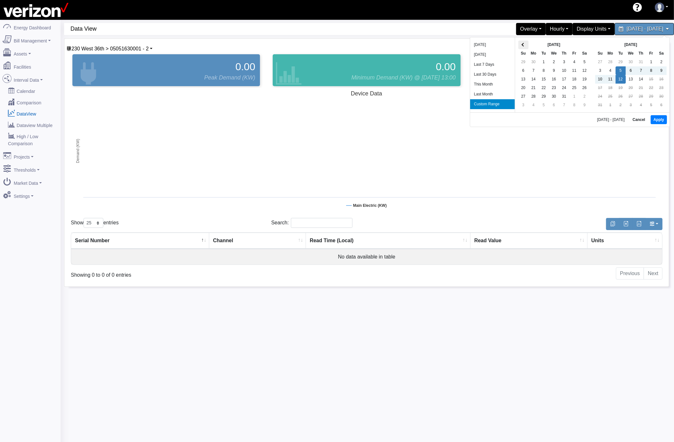
click at [524, 45] on span at bounding box center [524, 45] width 4 height 4
click at [524, 45] on th at bounding box center [528, 45] width 10 height 9
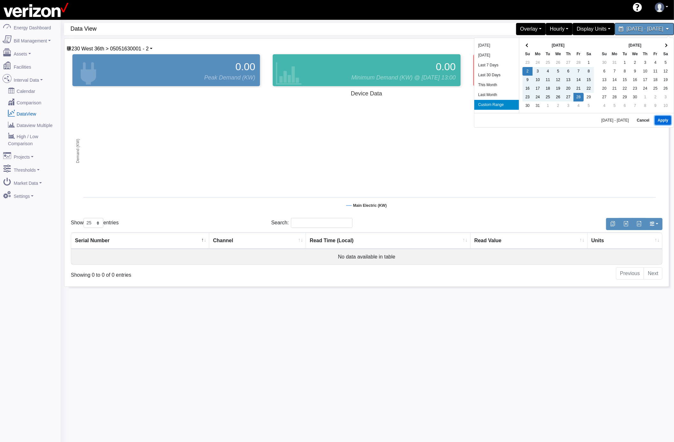
click at [665, 120] on button "Apply" at bounding box center [663, 120] width 16 height 9
